Goal: Task Accomplishment & Management: Complete application form

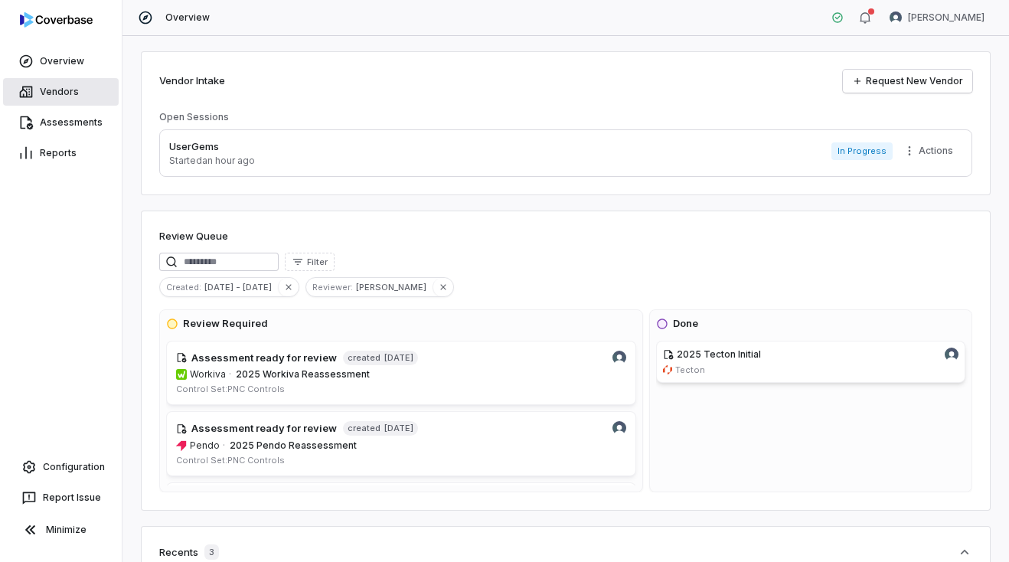
click at [51, 93] on link "Vendors" at bounding box center [61, 92] width 116 height 28
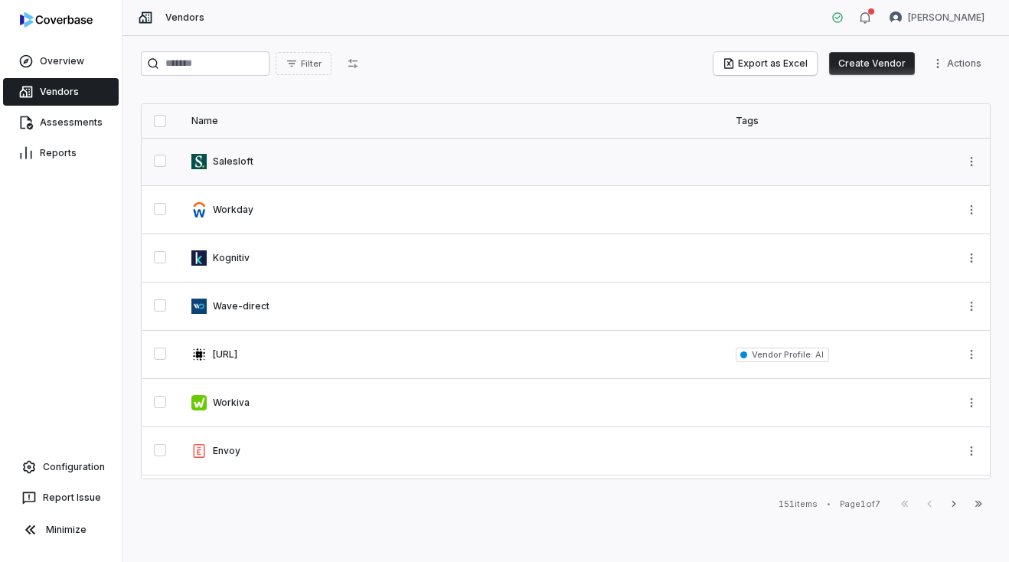
click at [306, 164] on link at bounding box center [451, 161] width 544 height 47
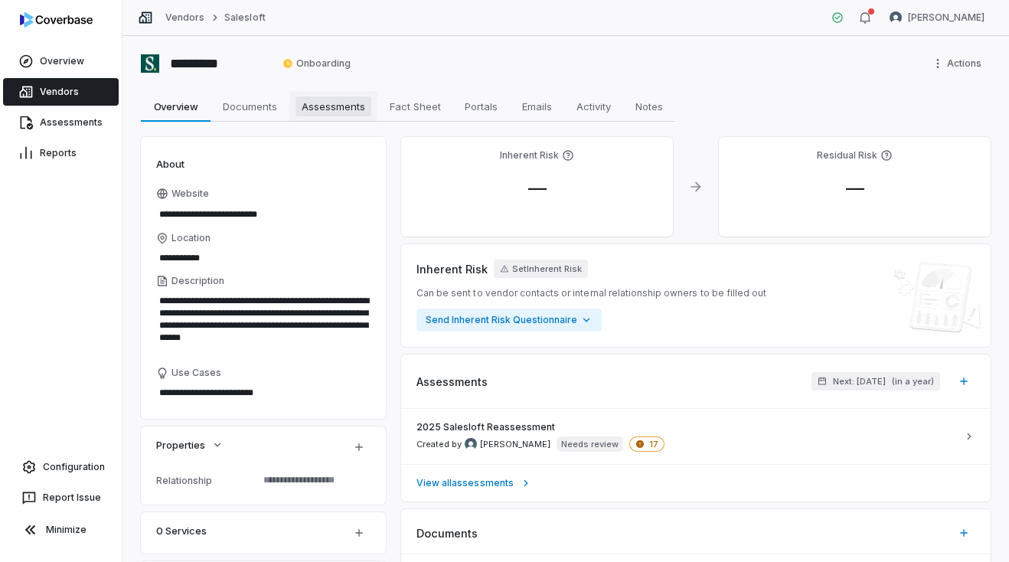
click at [319, 113] on span "Assessments" at bounding box center [334, 106] width 76 height 20
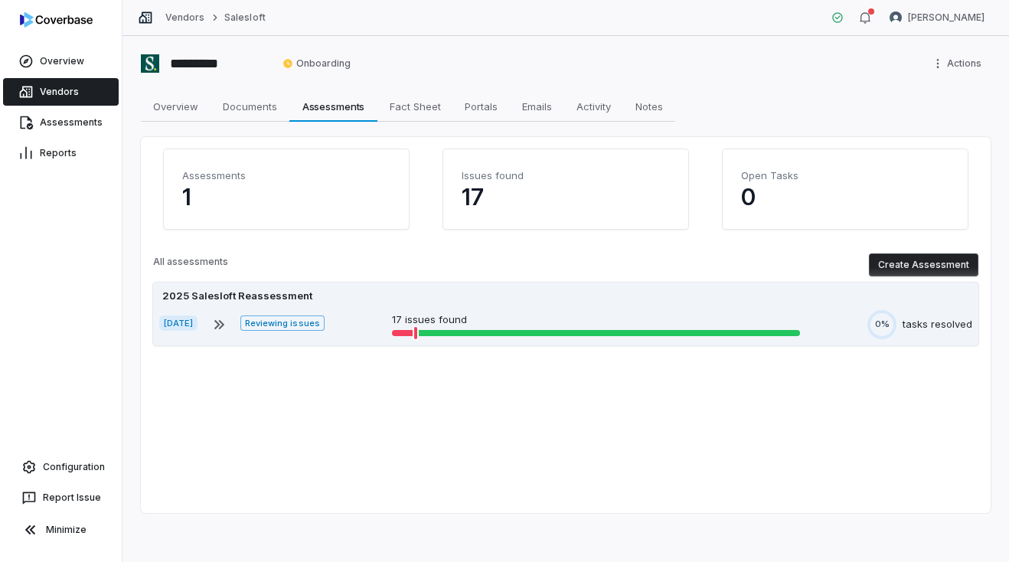
click at [456, 314] on p "17 issues found" at bounding box center [596, 319] width 408 height 15
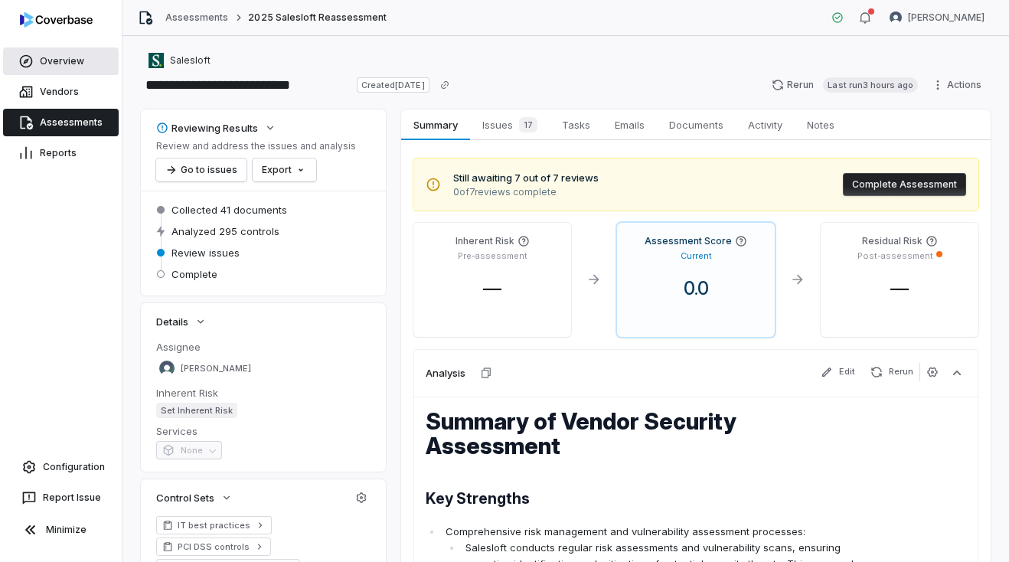
click at [44, 58] on link "Overview" at bounding box center [61, 61] width 116 height 28
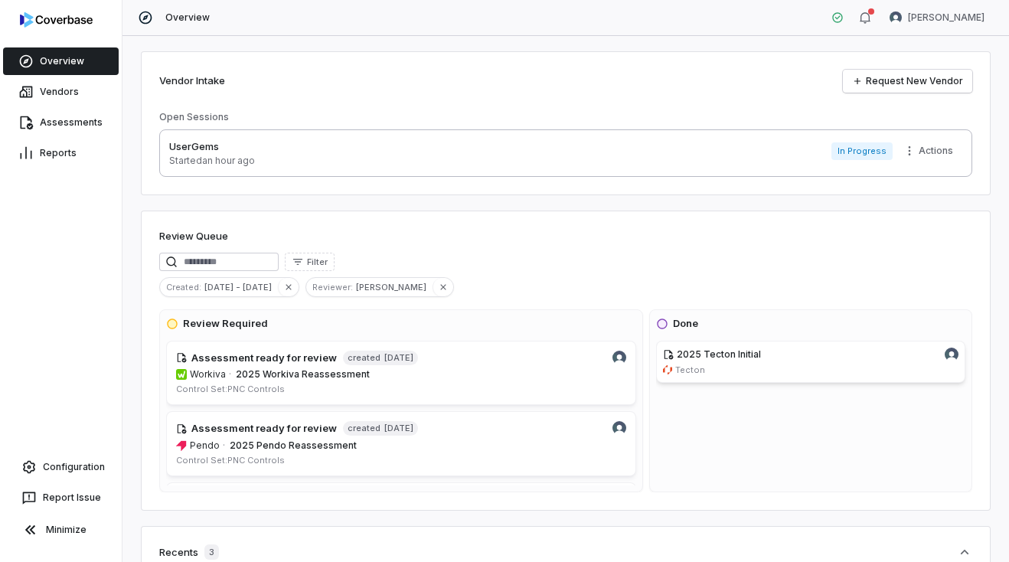
click at [227, 147] on p "UserGems" at bounding box center [212, 146] width 86 height 15
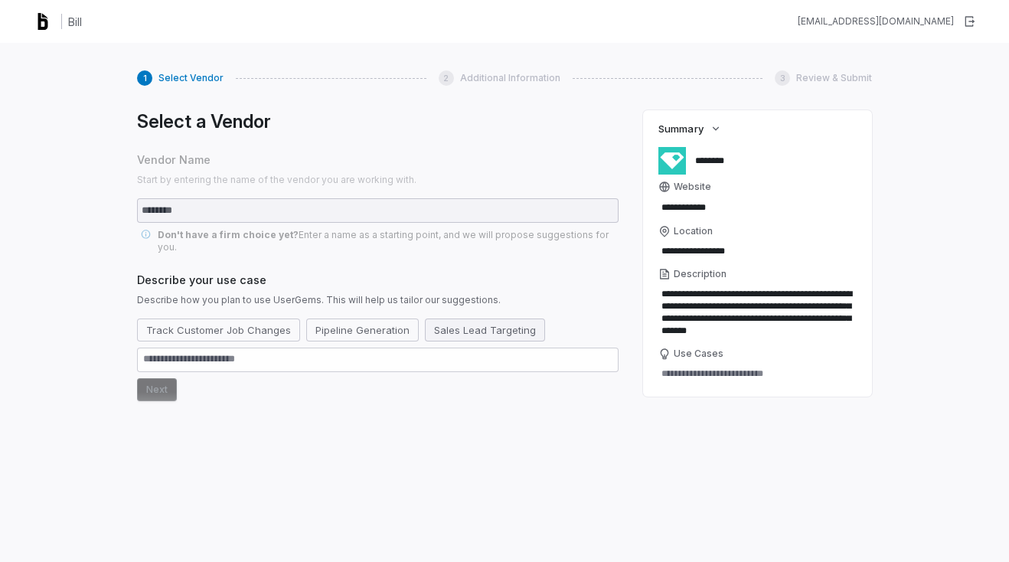
click at [452, 319] on button "Sales Lead Targeting" at bounding box center [485, 330] width 120 height 23
click at [159, 378] on button "Next" at bounding box center [157, 389] width 40 height 23
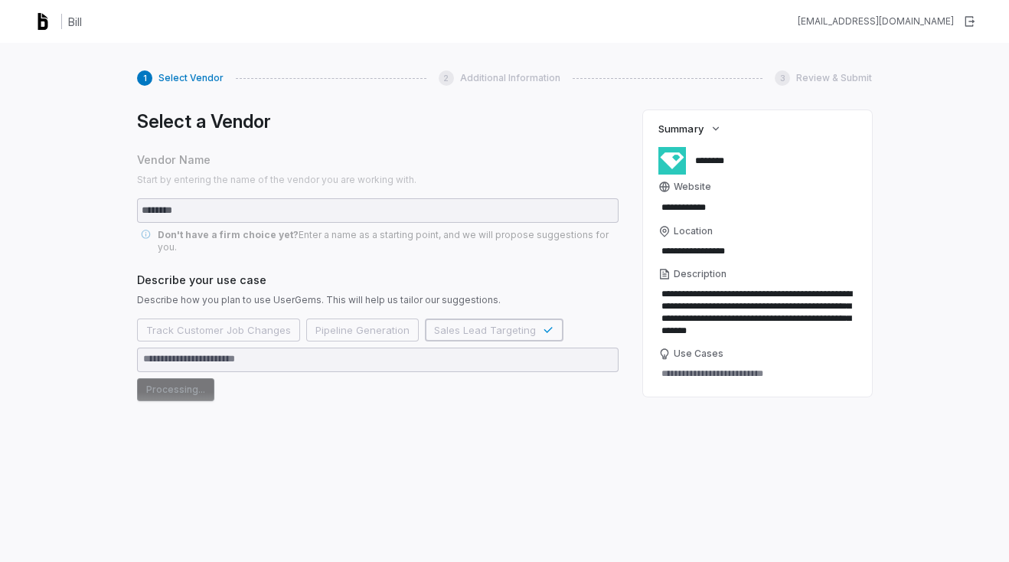
type textarea "*"
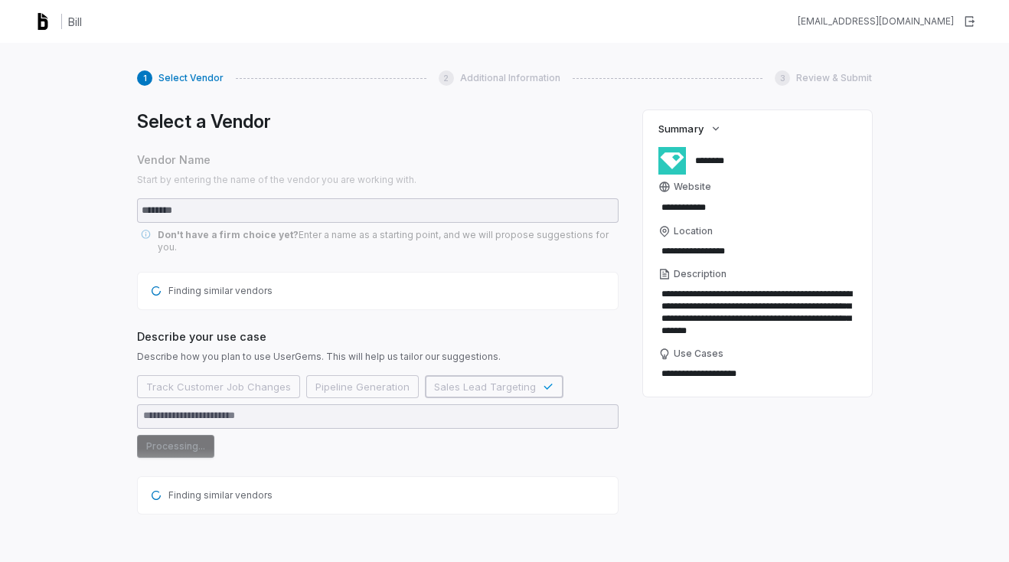
click at [70, 29] on h1 "Bill" at bounding box center [75, 22] width 14 height 16
click at [70, 26] on h1 "Bill" at bounding box center [75, 22] width 14 height 16
click at [39, 21] on img at bounding box center [43, 21] width 25 height 25
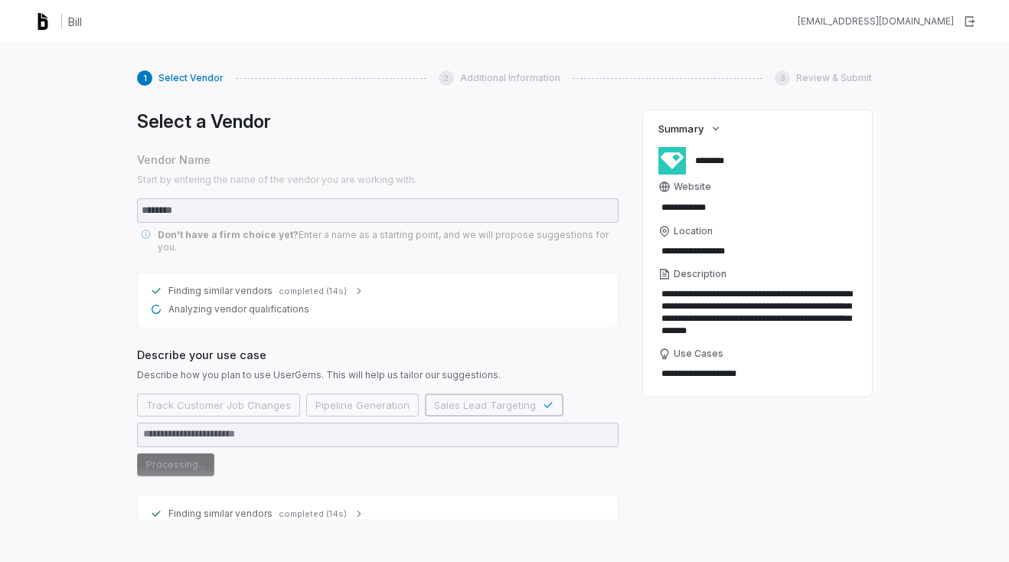
scroll to position [18, 0]
